Goal: Information Seeking & Learning: Learn about a topic

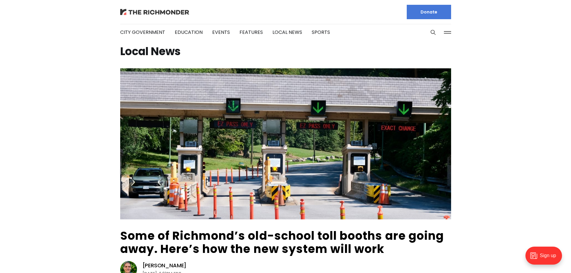
click at [182, 13] on img at bounding box center [154, 12] width 69 height 6
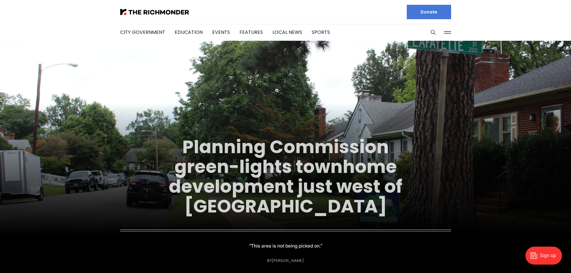
click at [262, 173] on link "Planning Commission green-lights townhome development just west of Carytown" at bounding box center [286, 176] width 234 height 85
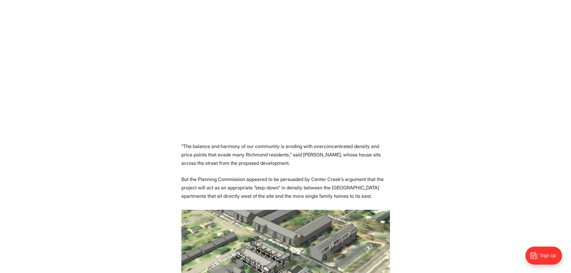
scroll to position [490, 0]
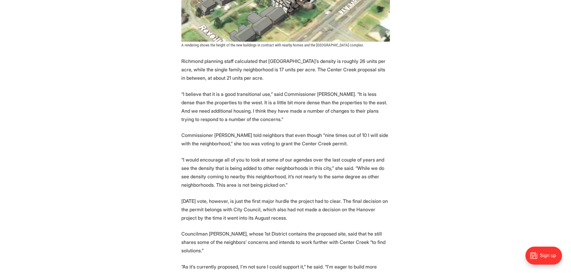
scroll to position [770, 0]
